Goal: Information Seeking & Learning: Learn about a topic

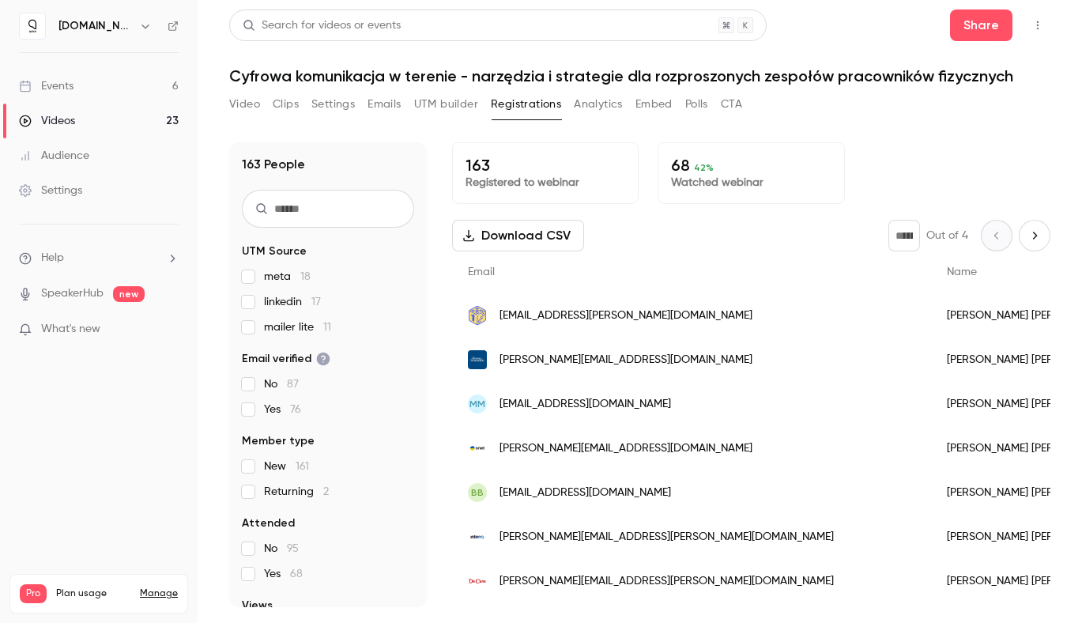
click at [75, 91] on link "Events 6" at bounding box center [99, 86] width 198 height 35
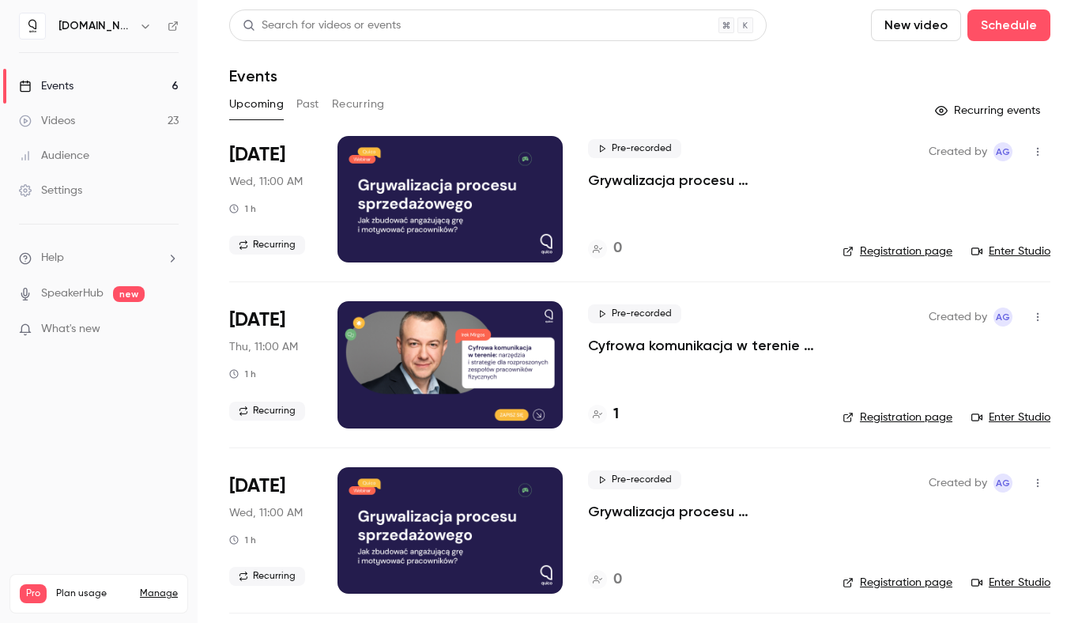
click at [313, 105] on button "Past" at bounding box center [308, 104] width 23 height 25
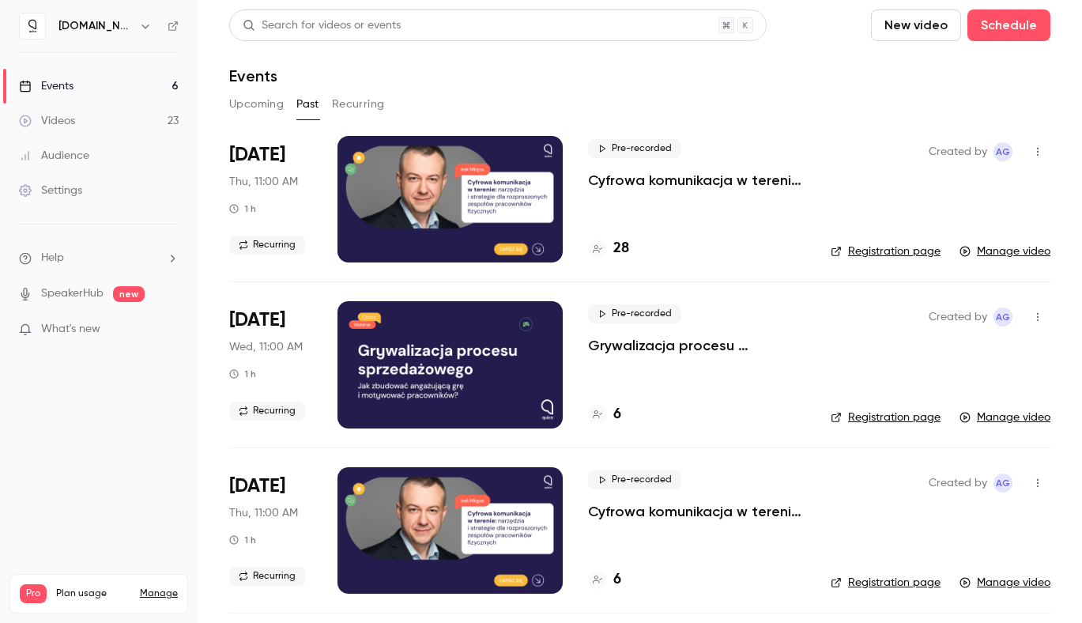
click at [678, 181] on p "Cyfrowa komunikacja w terenie - narzędzia i strategie dla rozproszonych zespołó…" at bounding box center [696, 180] width 217 height 19
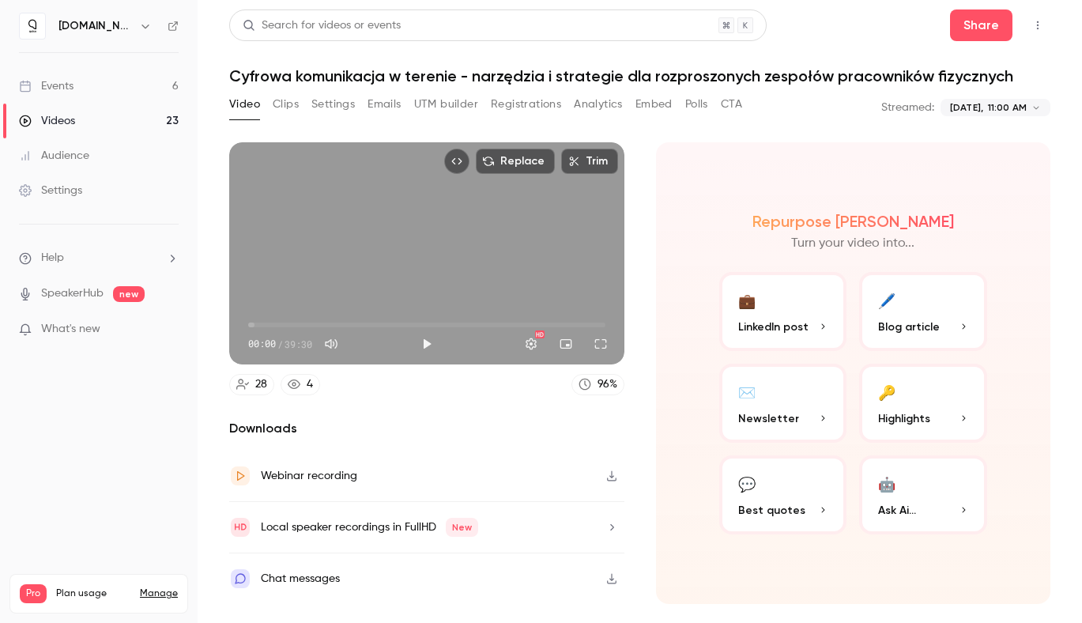
click at [613, 110] on button "Analytics" at bounding box center [598, 104] width 49 height 25
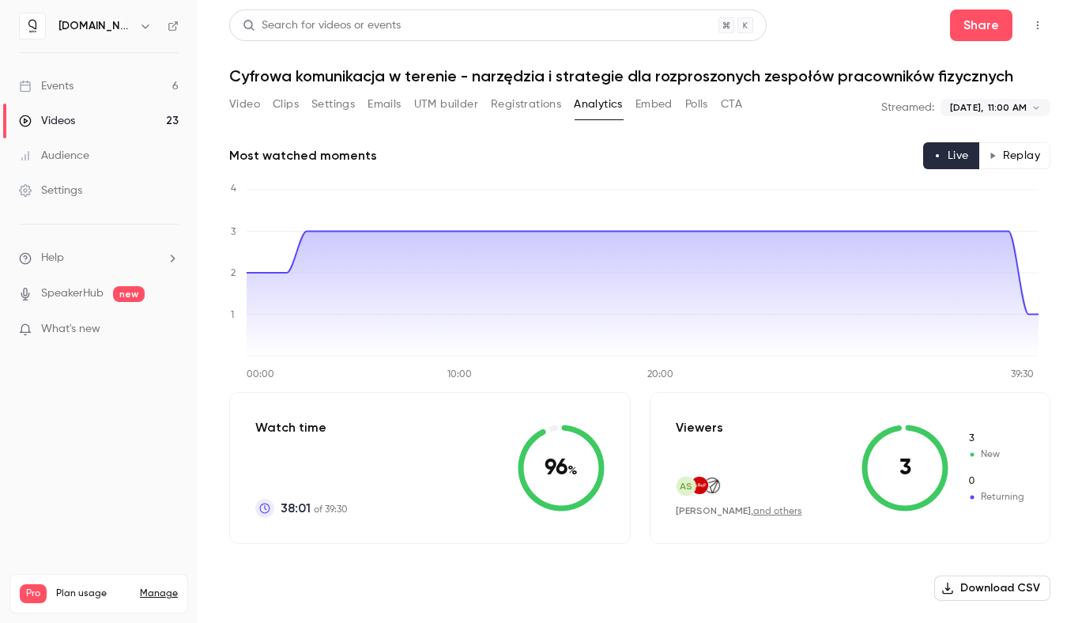
click at [1020, 150] on button "Replay" at bounding box center [1015, 155] width 72 height 27
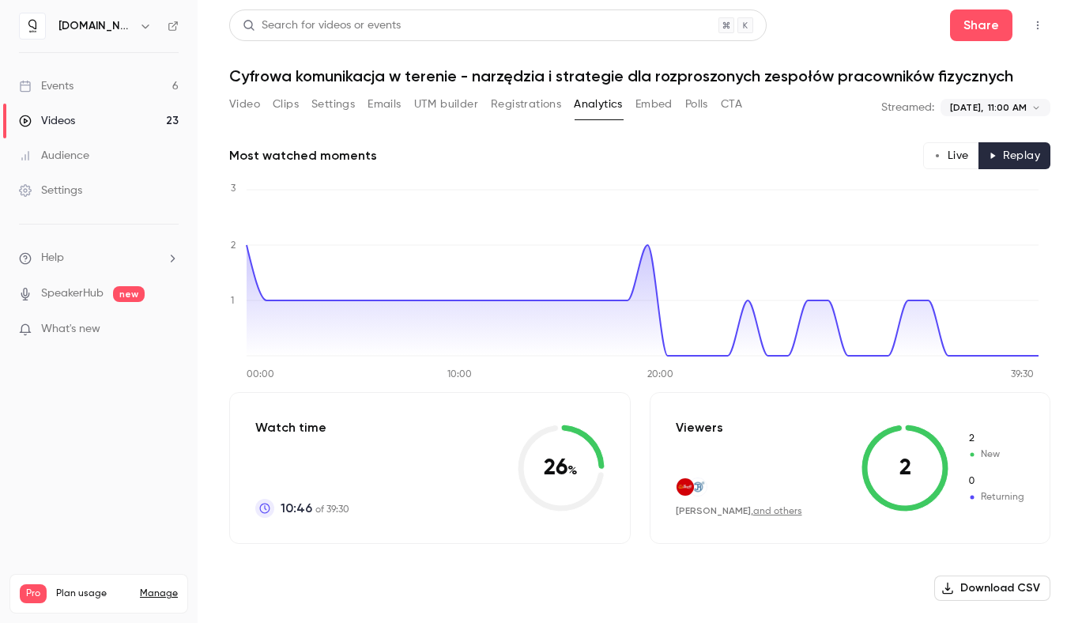
click at [939, 161] on button "Live" at bounding box center [952, 155] width 56 height 27
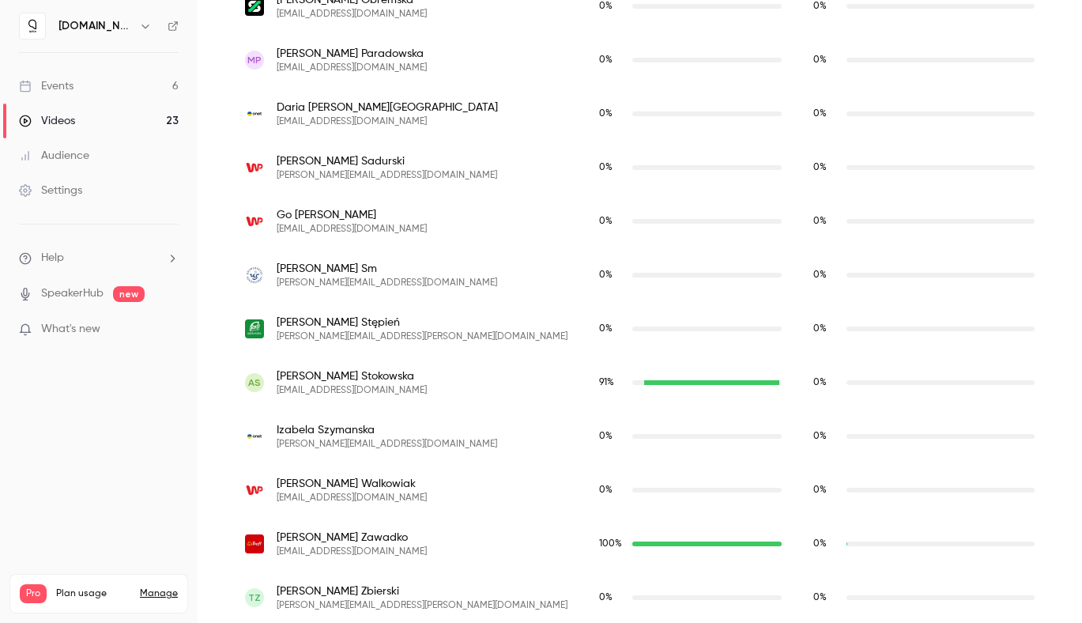
scroll to position [1547, 0]
